Goal: Find specific page/section: Find specific page/section

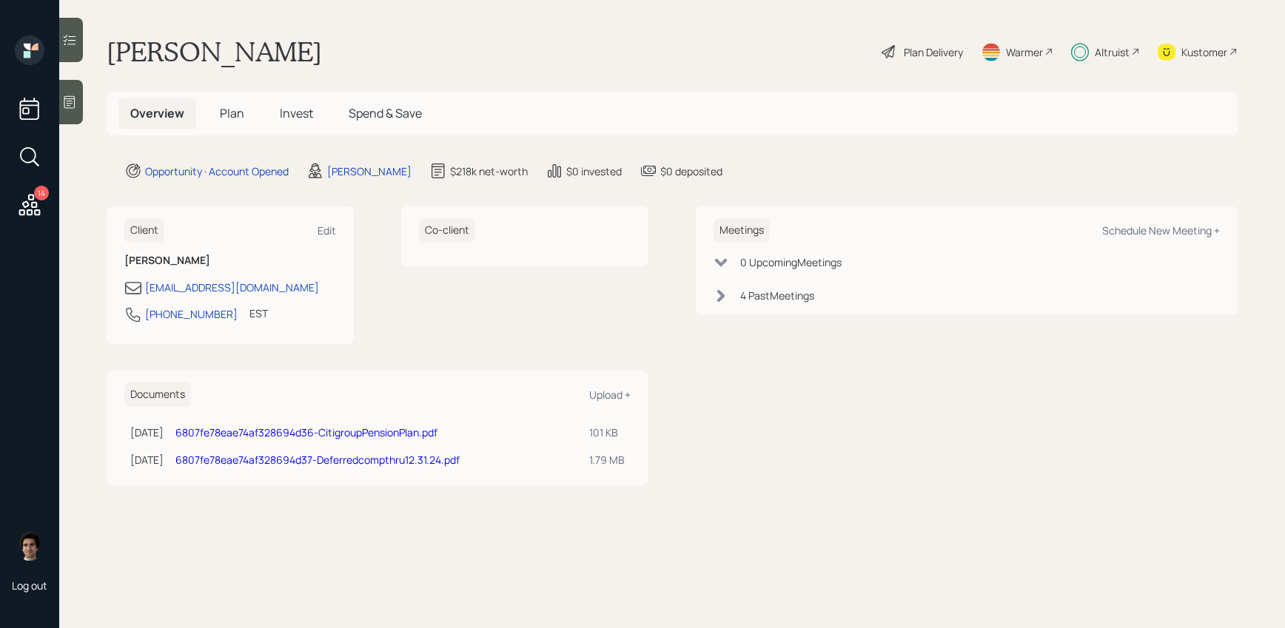
click at [208, 109] on h5 "Plan" at bounding box center [232, 114] width 48 height 32
